Goal: Task Accomplishment & Management: Use online tool/utility

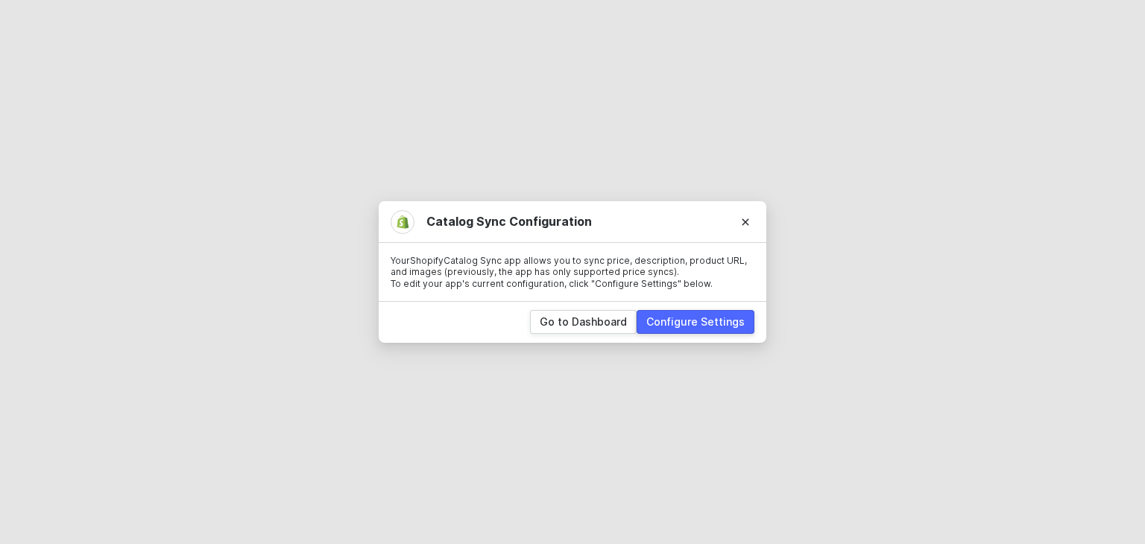
click at [696, 318] on div "Configure Settings" at bounding box center [695, 322] width 98 height 15
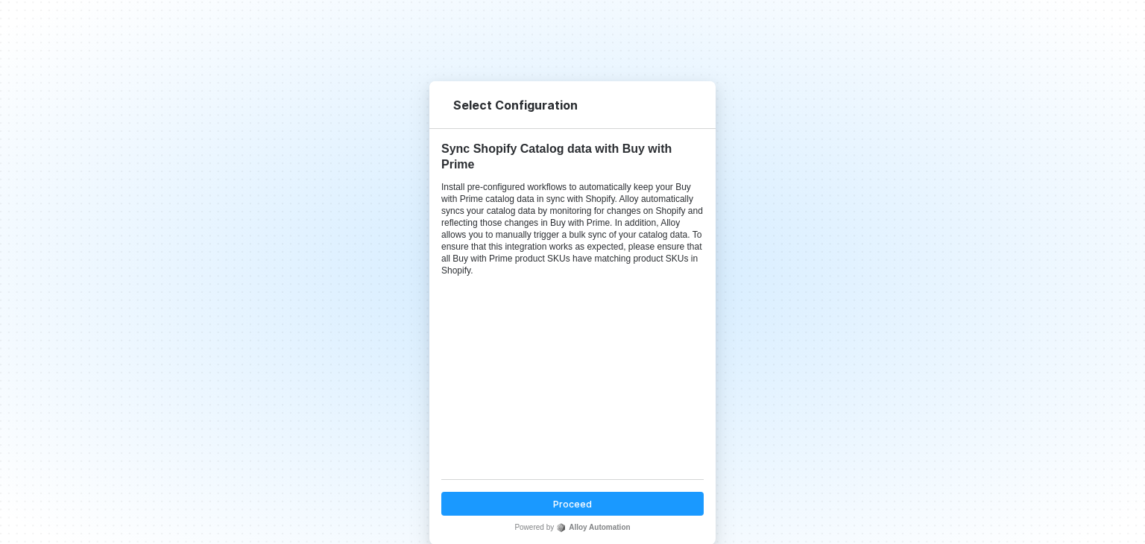
scroll to position [28, 0]
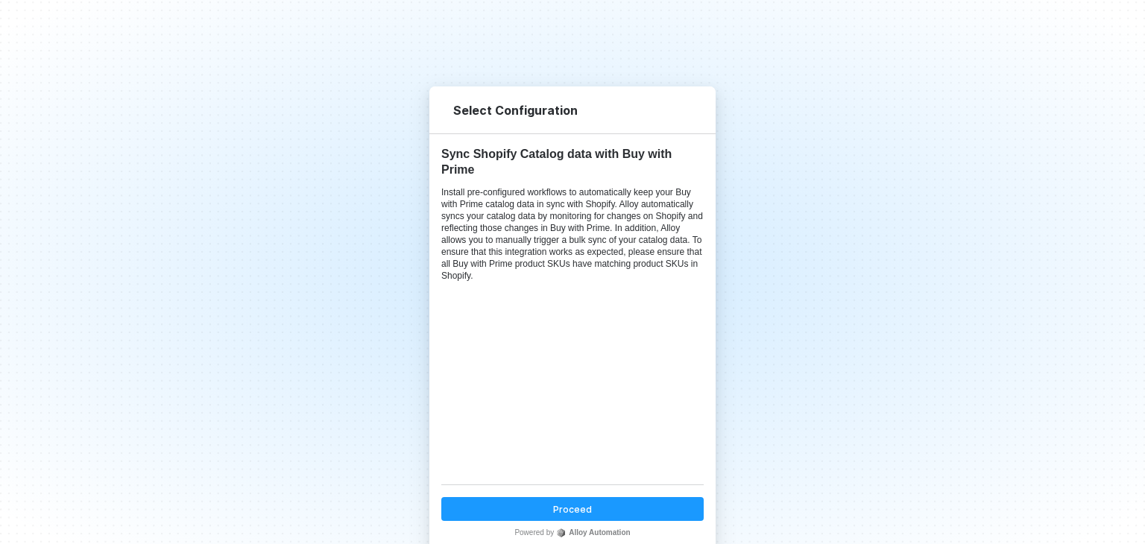
click at [585, 511] on button "Proceed" at bounding box center [572, 509] width 262 height 24
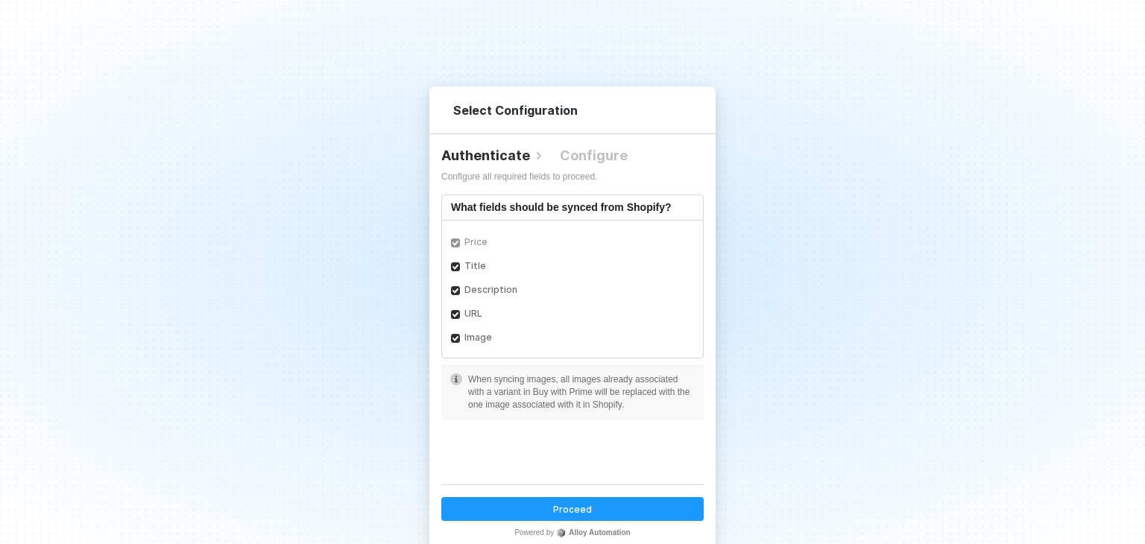
click at [579, 503] on div "Proceed" at bounding box center [572, 509] width 39 height 13
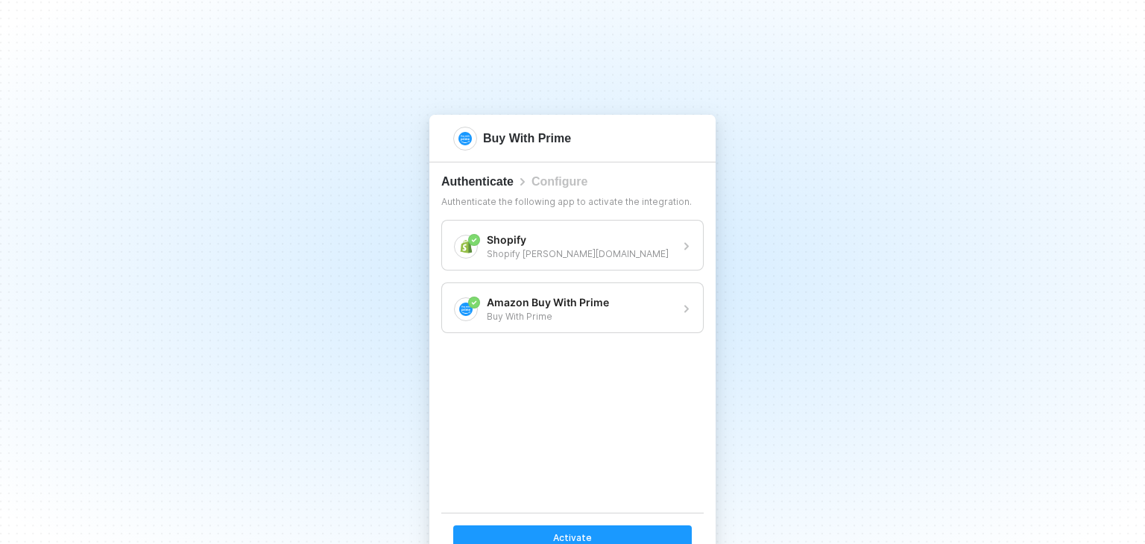
scroll to position [34, 0]
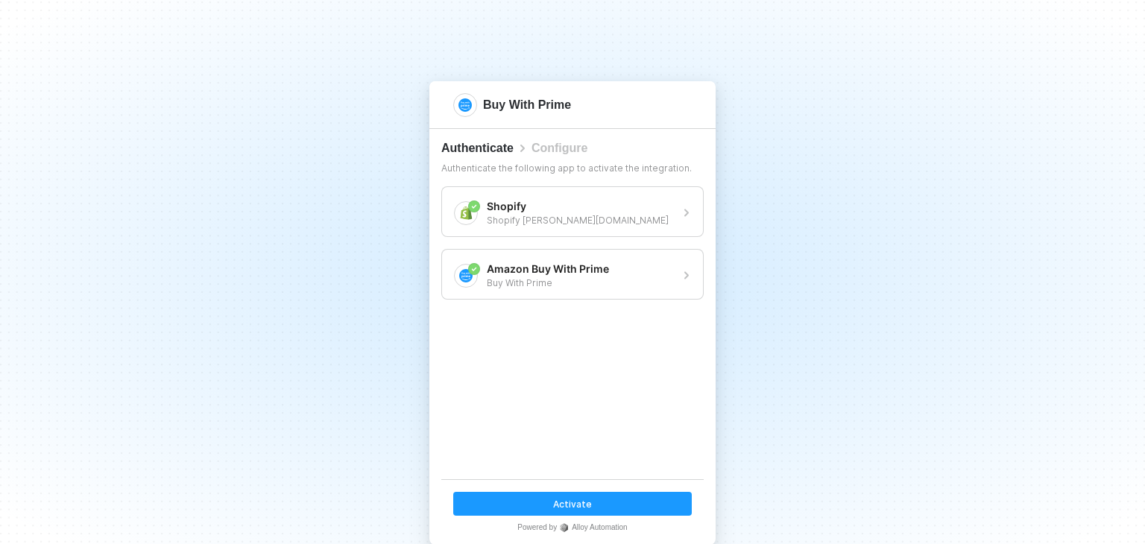
click at [562, 501] on div "Activate" at bounding box center [572, 504] width 39 height 13
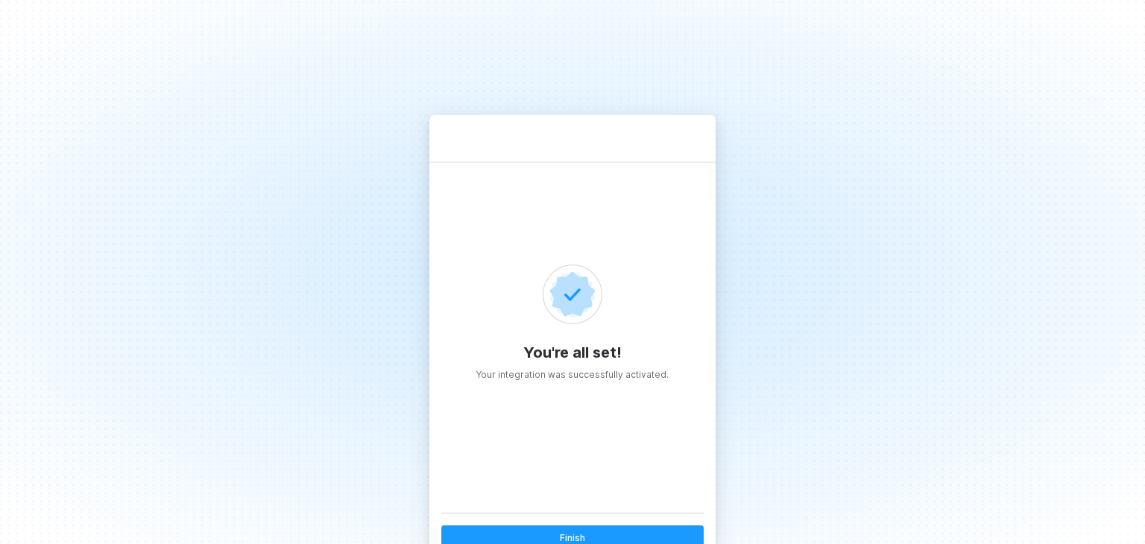
click at [573, 534] on div "Finish" at bounding box center [572, 538] width 25 height 13
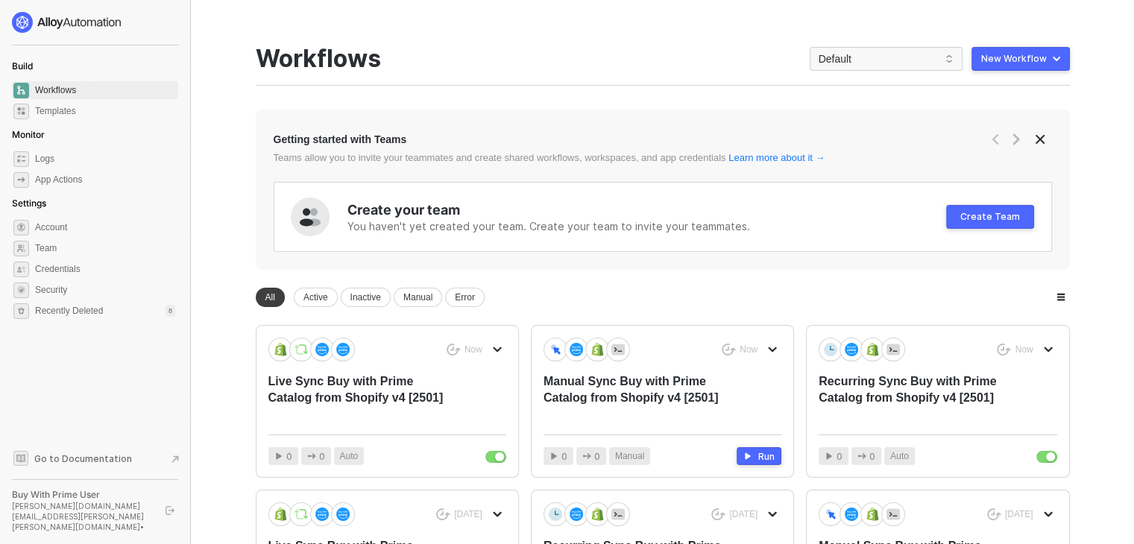
scroll to position [177, 0]
